Goal: Task Accomplishment & Management: Manage account settings

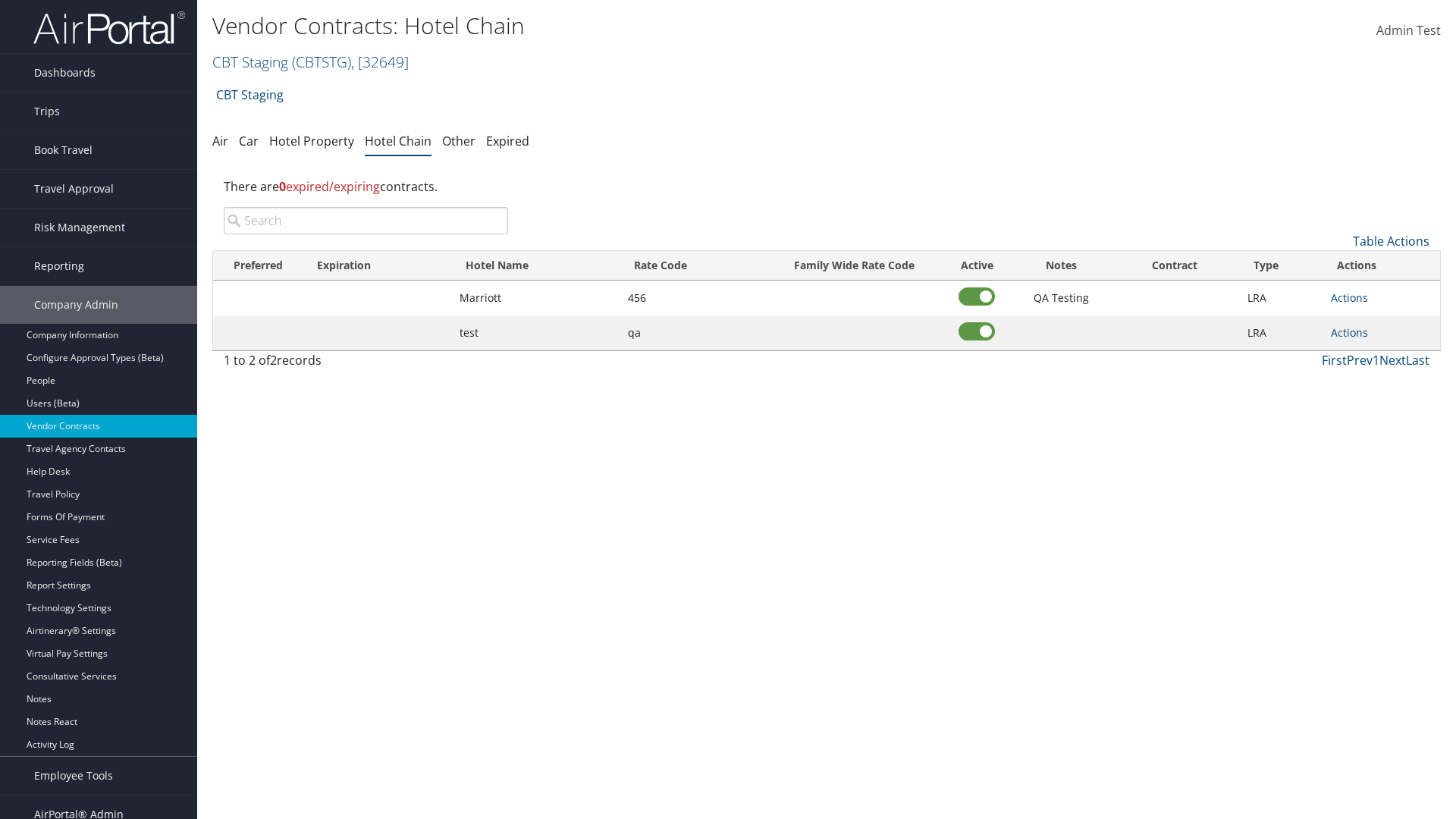
click at [365, 220] on input "search" at bounding box center [366, 220] width 284 height 28
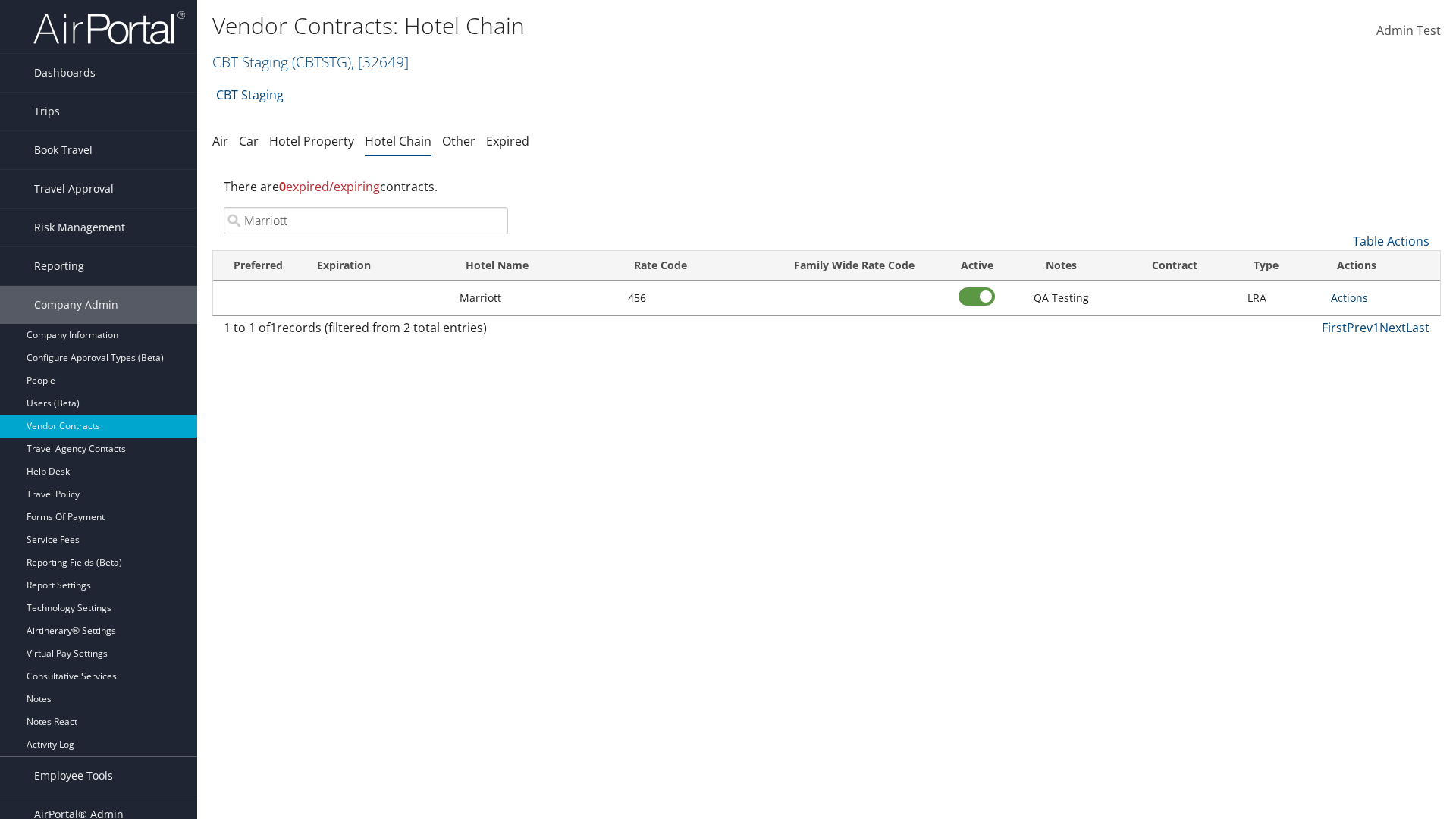
type input "Marriott"
click at [1349, 297] on link "Actions" at bounding box center [1349, 297] width 37 height 14
click at [1366, 372] on link "Delete" at bounding box center [1366, 371] width 69 height 26
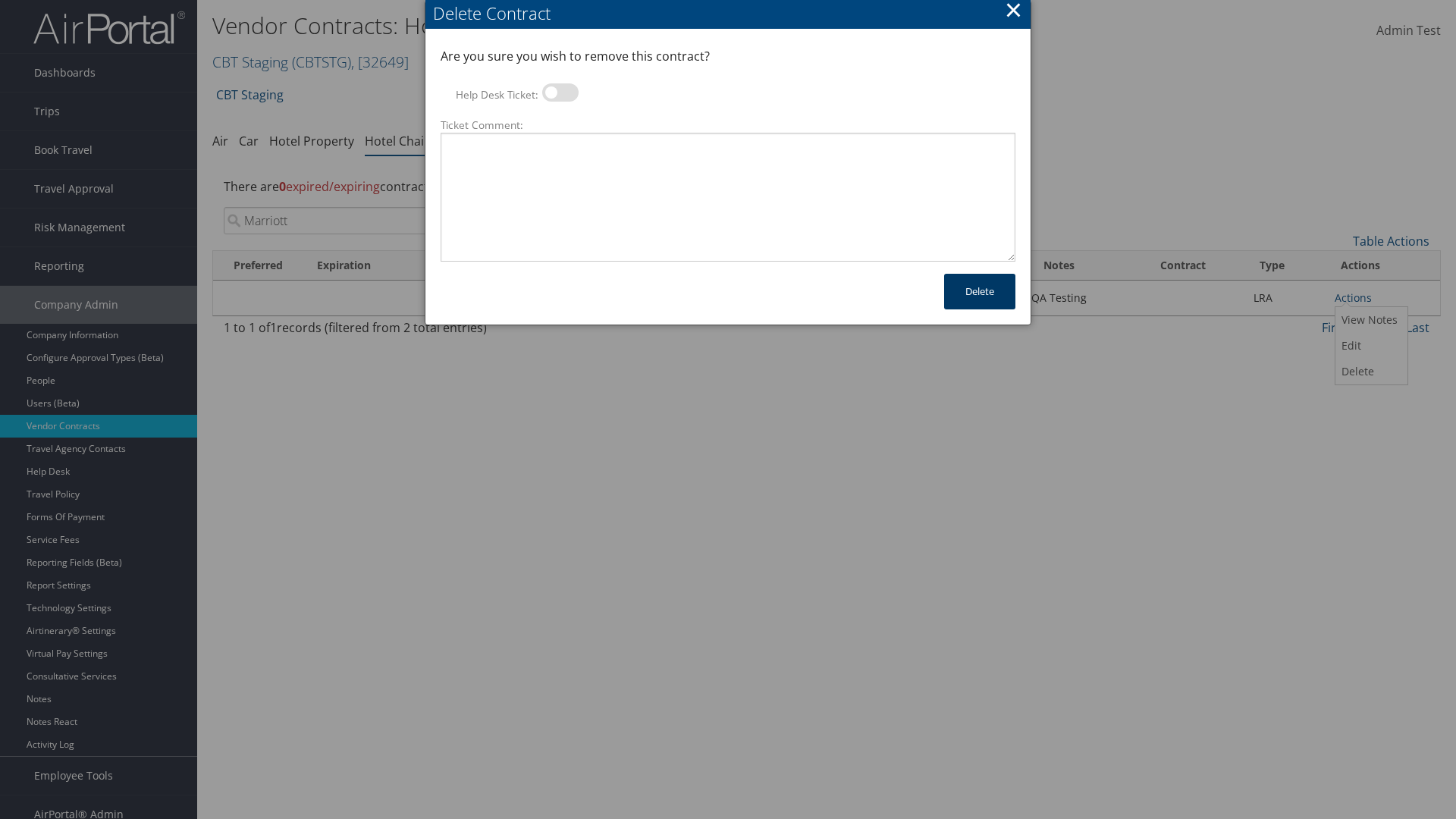
click at [980, 291] on button "Delete" at bounding box center [979, 291] width 72 height 35
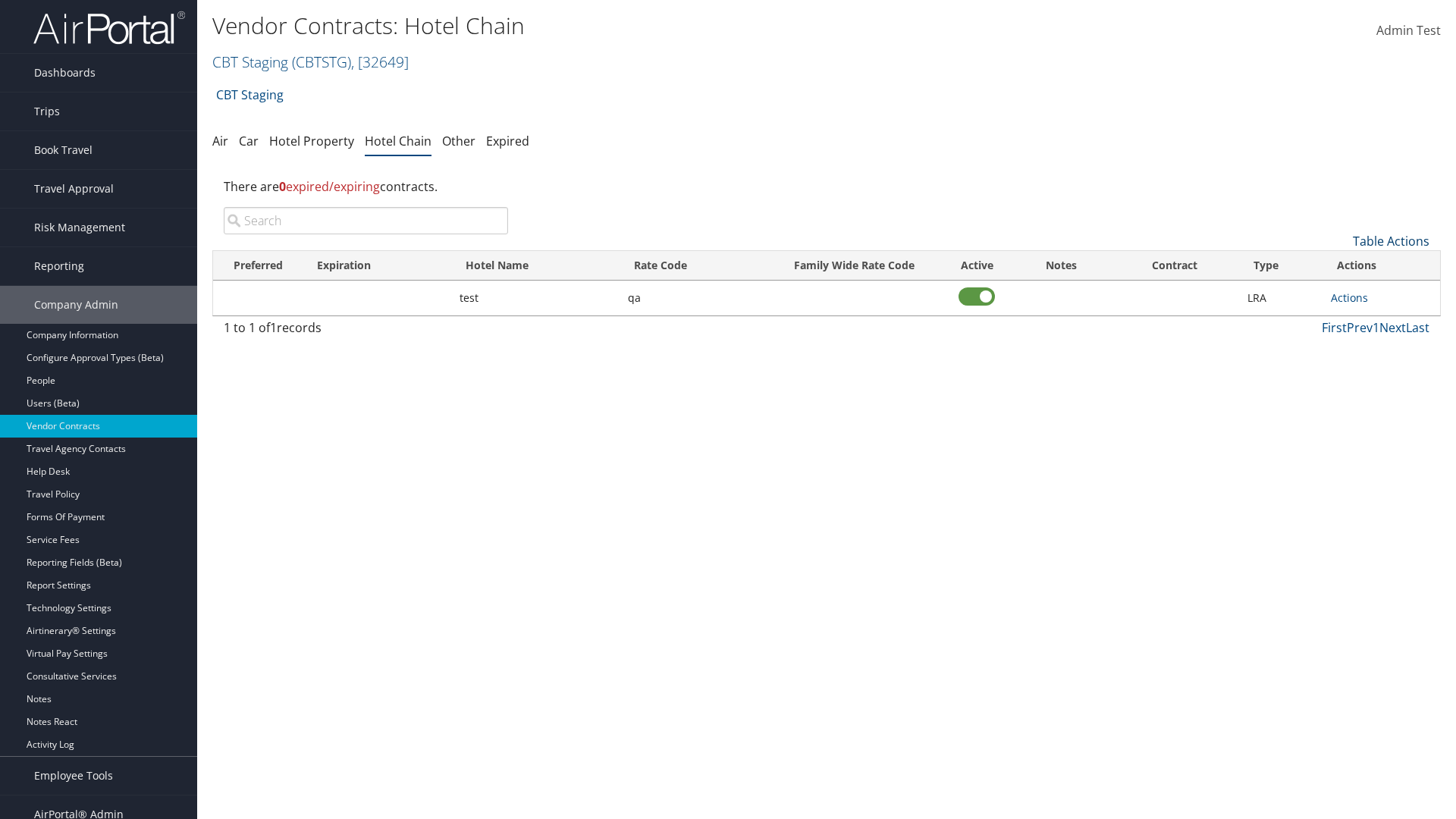
click at [1391, 241] on link "Table Actions" at bounding box center [1391, 241] width 76 height 17
click at [1341, 265] on link "Add New Contract" at bounding box center [1340, 264] width 199 height 26
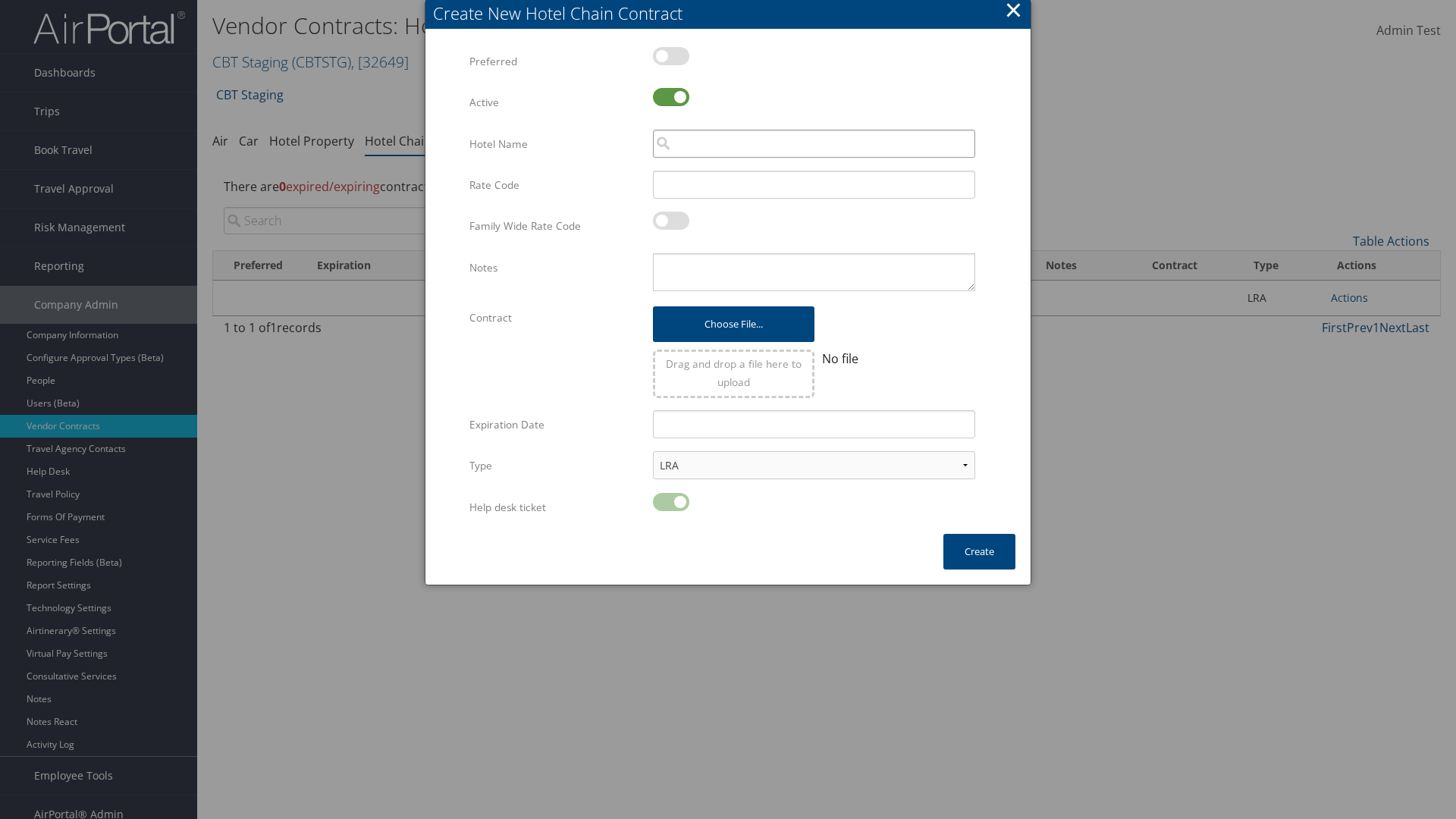
click at [814, 143] on input "search" at bounding box center [814, 143] width 322 height 28
type input "Marriott"
type input "456"
type textarea "QA Testing"
click at [979, 551] on button "Create" at bounding box center [980, 551] width 72 height 35
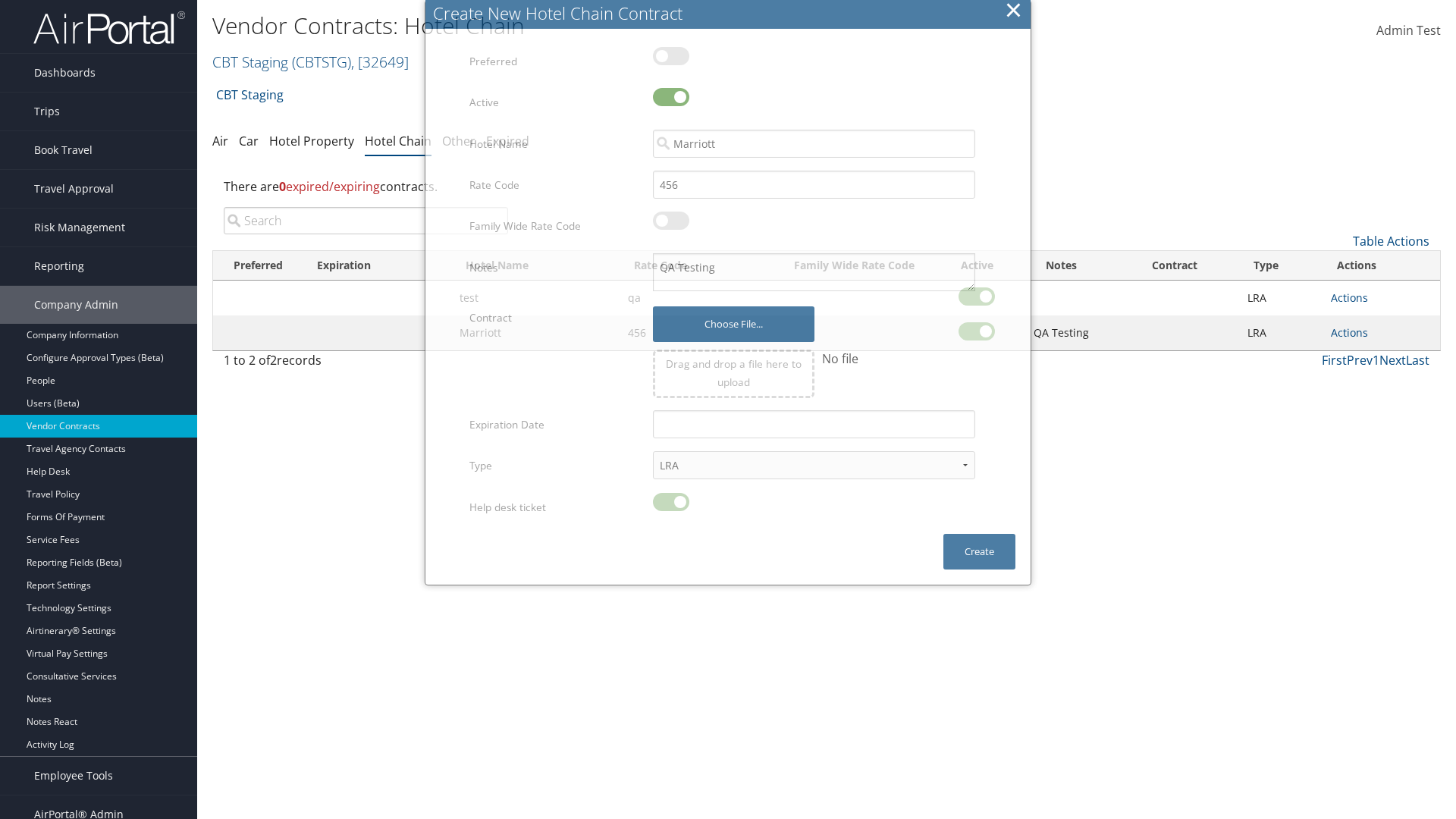
click at [365, 220] on input "search" at bounding box center [366, 220] width 284 height 28
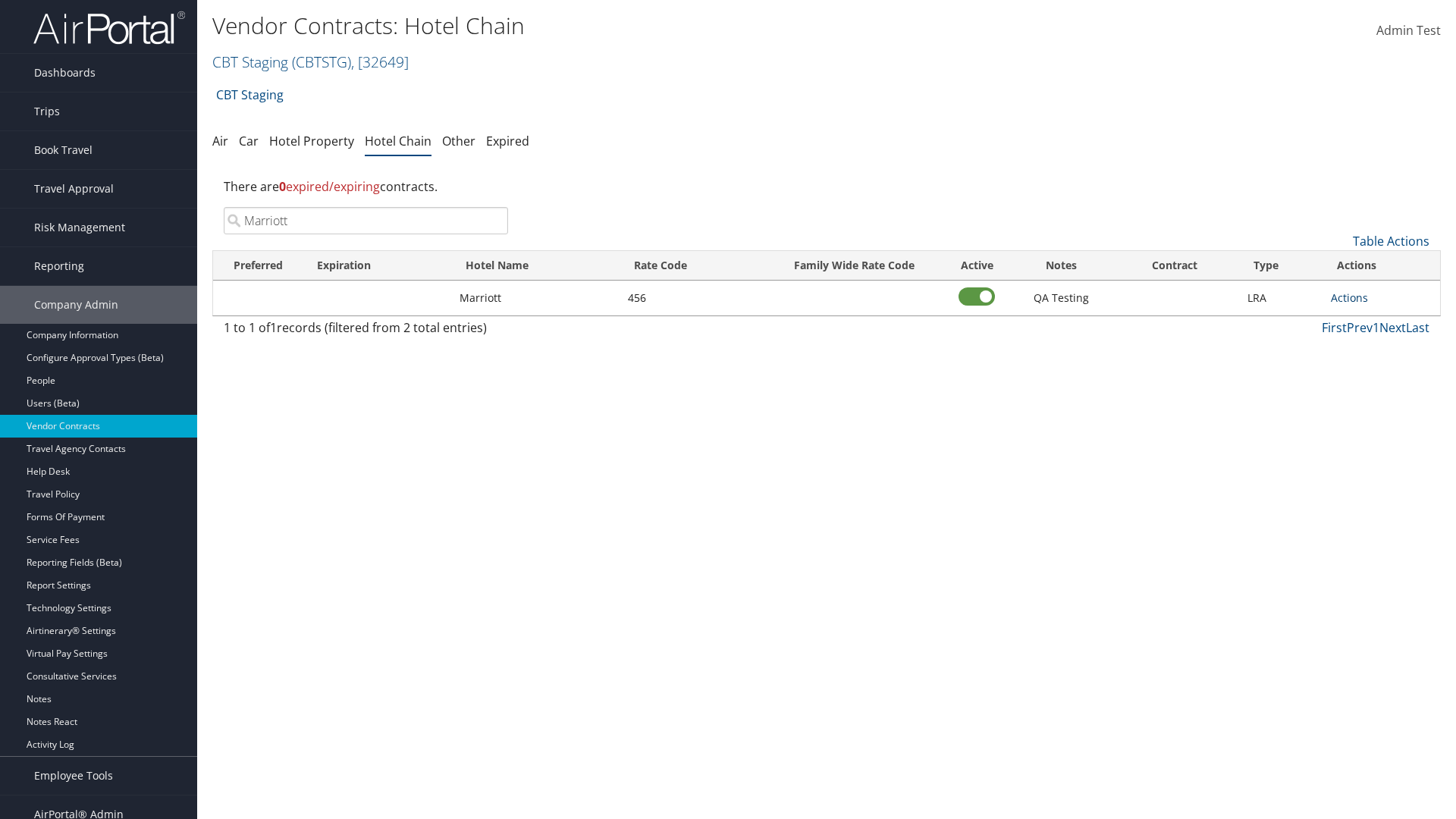
type input "Marriott"
click at [1349, 297] on link "Actions" at bounding box center [1349, 297] width 37 height 14
click at [1366, 320] on link "View Notes" at bounding box center [1366, 319] width 69 height 26
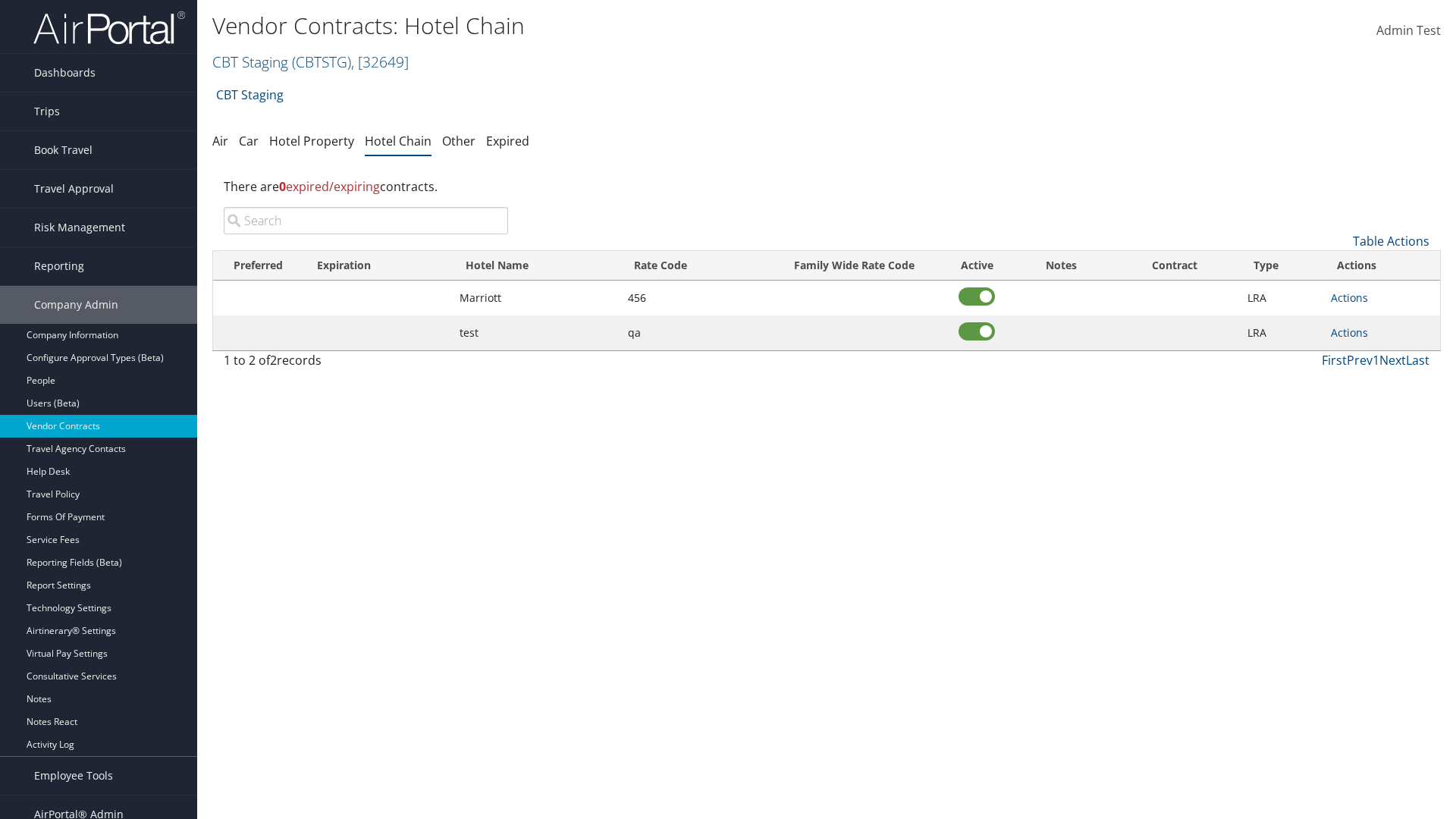
click at [365, 220] on input "search" at bounding box center [366, 220] width 284 height 28
type input "Marriott"
